Goal: Task Accomplishment & Management: Manage account settings

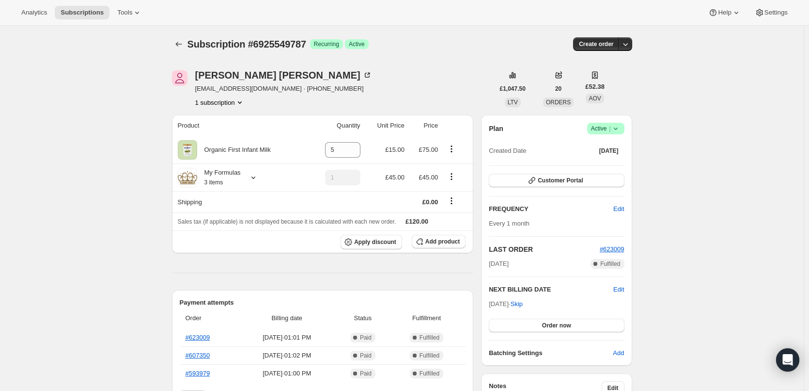
click at [617, 127] on icon at bounding box center [616, 129] width 10 height 10
click at [454, 175] on icon "Product actions" at bounding box center [452, 177] width 10 height 10
click at [228, 177] on div "My Formulas 3 items" at bounding box center [219, 177] width 44 height 19
click at [453, 176] on icon "Product actions" at bounding box center [451, 175] width 1 height 1
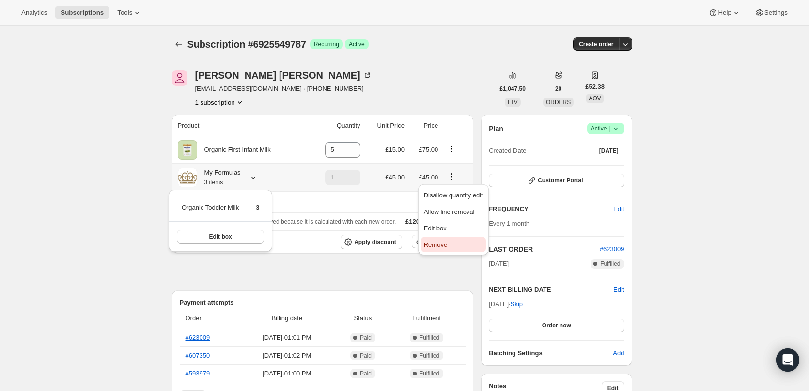
click at [445, 243] on span "Remove" at bounding box center [435, 244] width 23 height 7
type input "0"
